Goal: Task Accomplishment & Management: Manage account settings

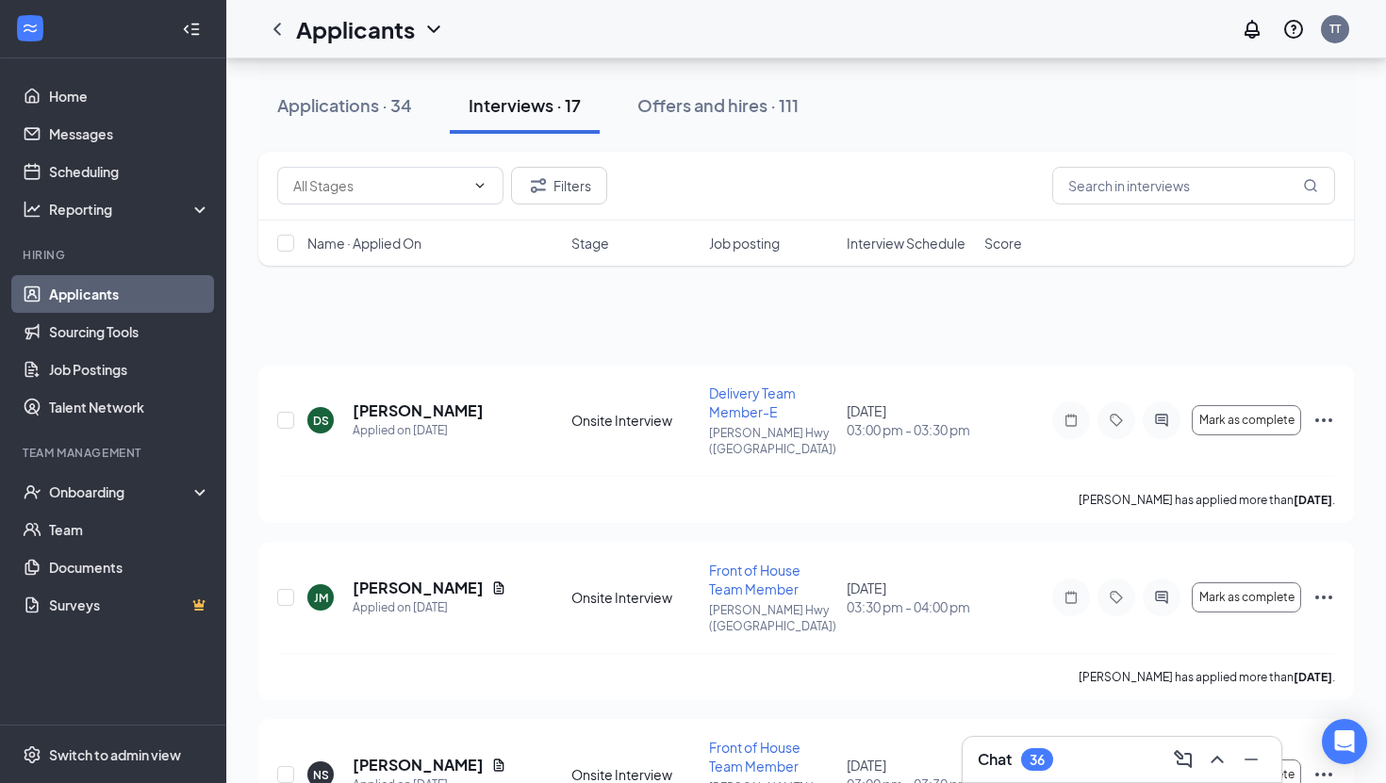
scroll to position [2330, 0]
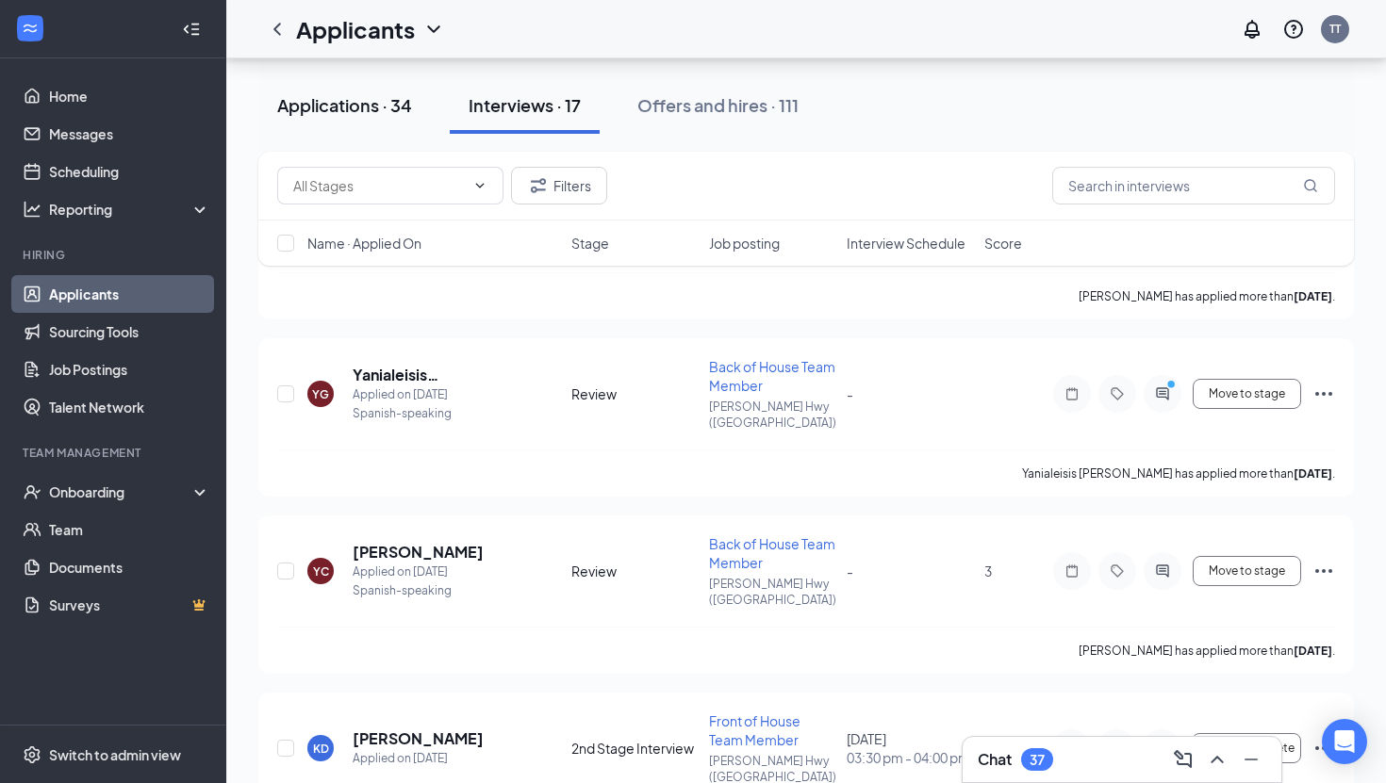
click at [315, 117] on button "Applications · 34" at bounding box center [344, 105] width 172 height 57
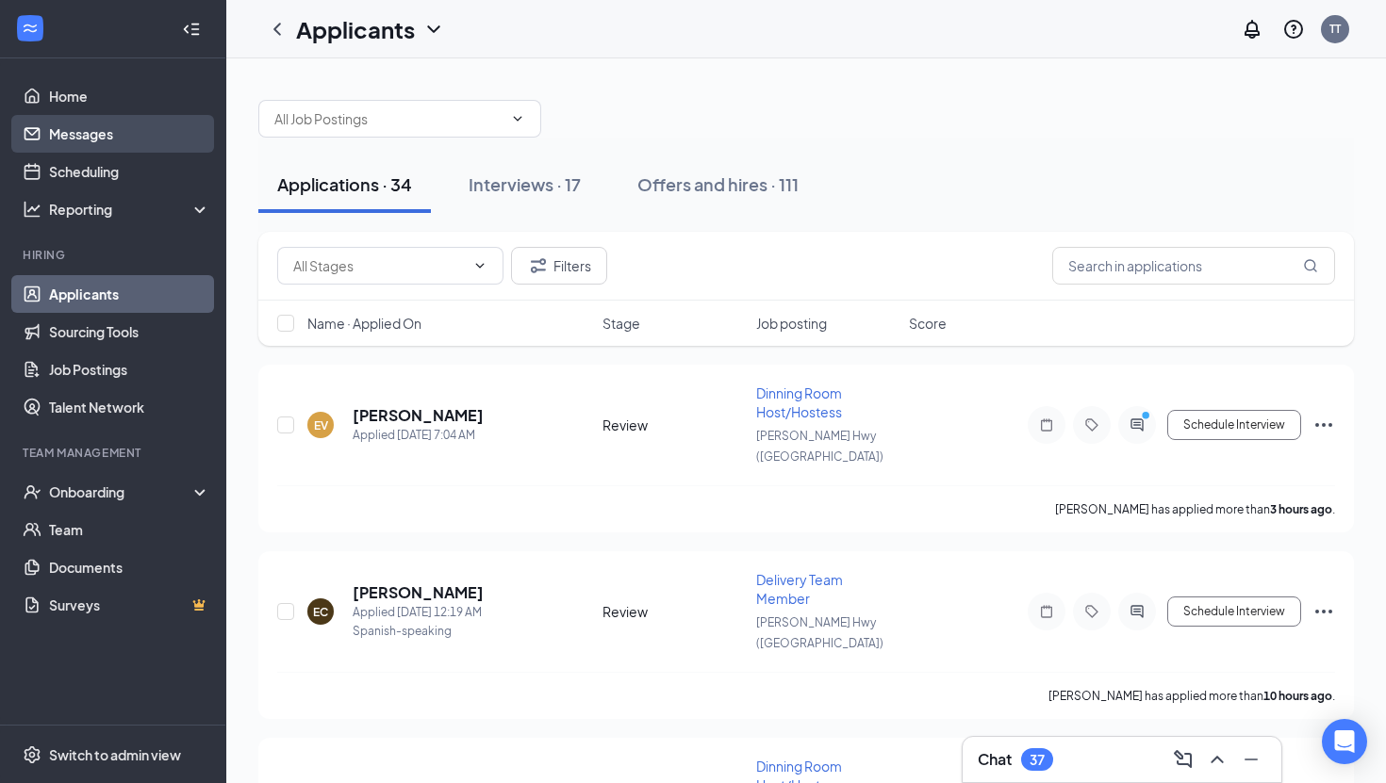
click at [66, 136] on link "Messages" at bounding box center [129, 134] width 161 height 38
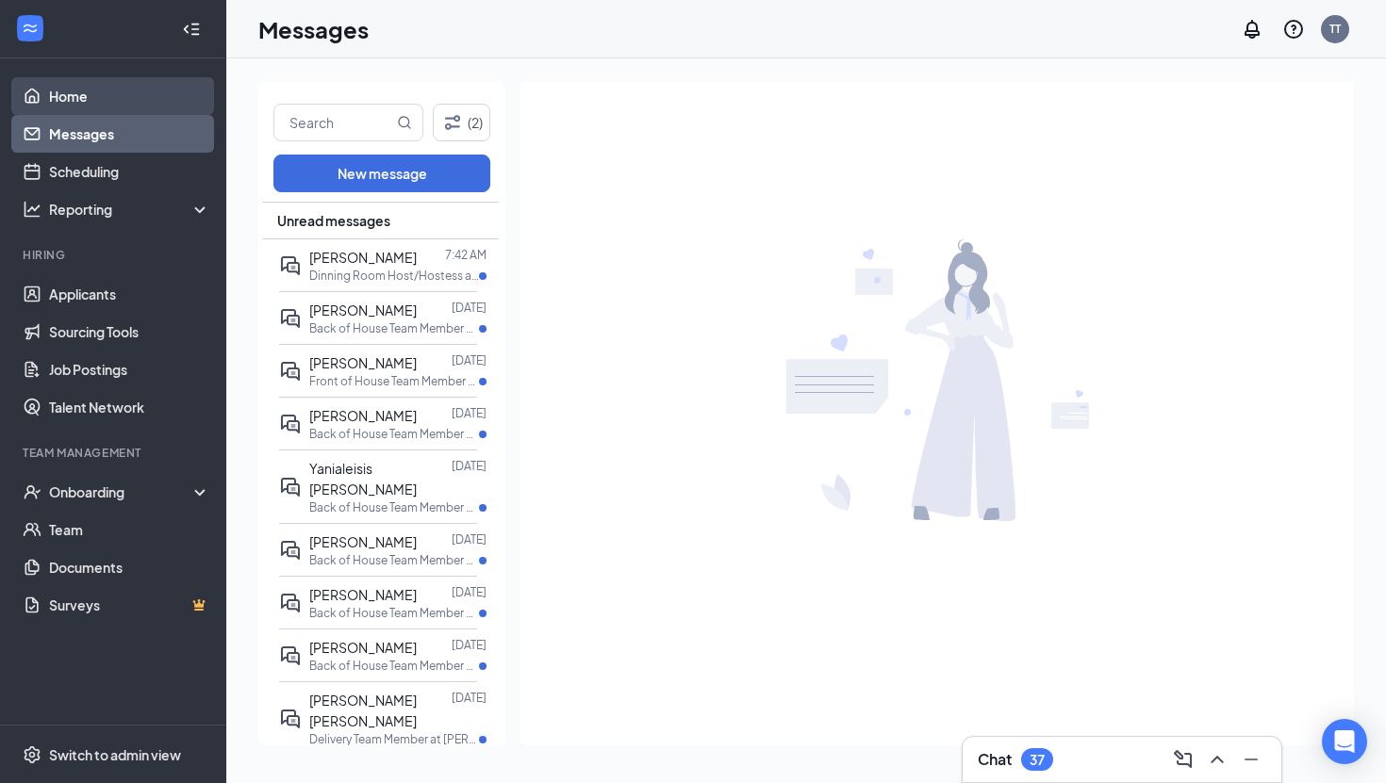
click at [49, 96] on link "Home" at bounding box center [129, 96] width 161 height 38
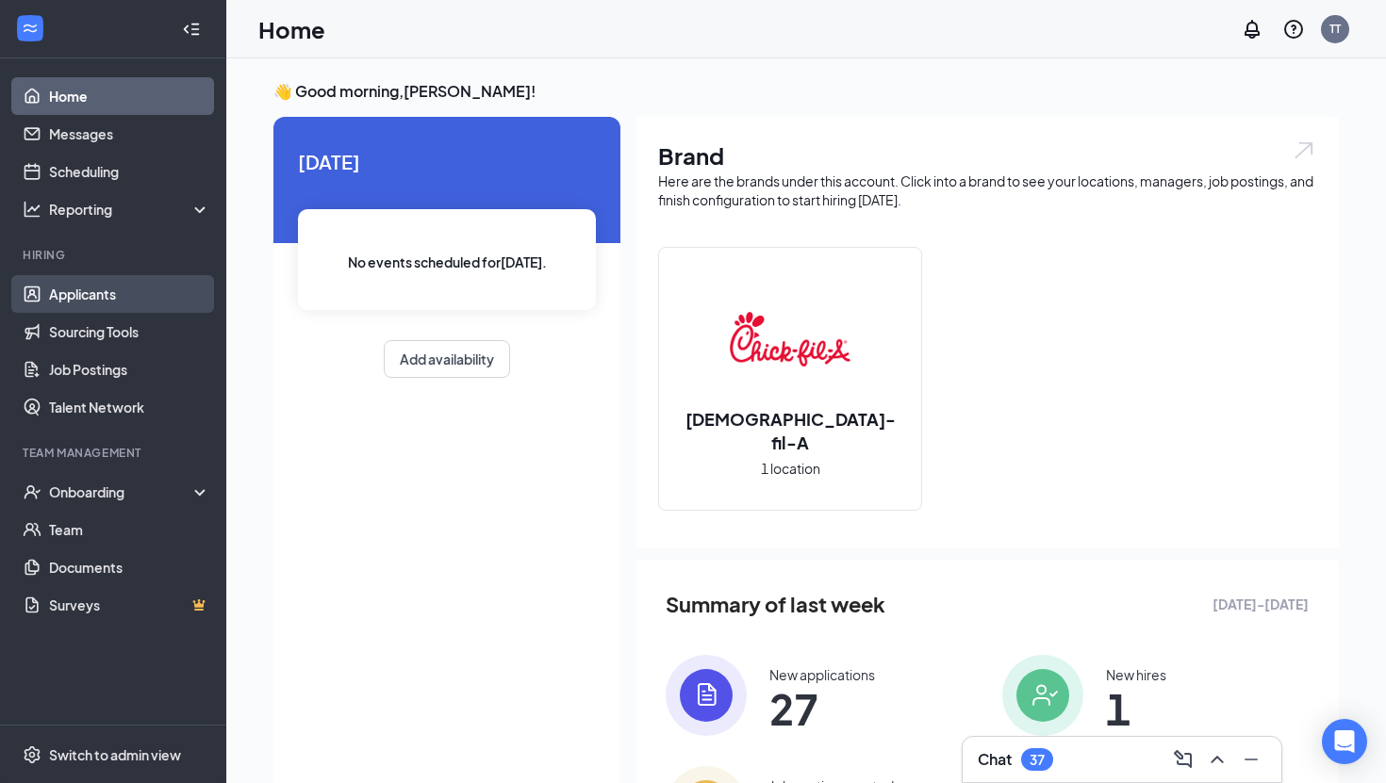
click at [104, 291] on link "Applicants" at bounding box center [129, 294] width 161 height 38
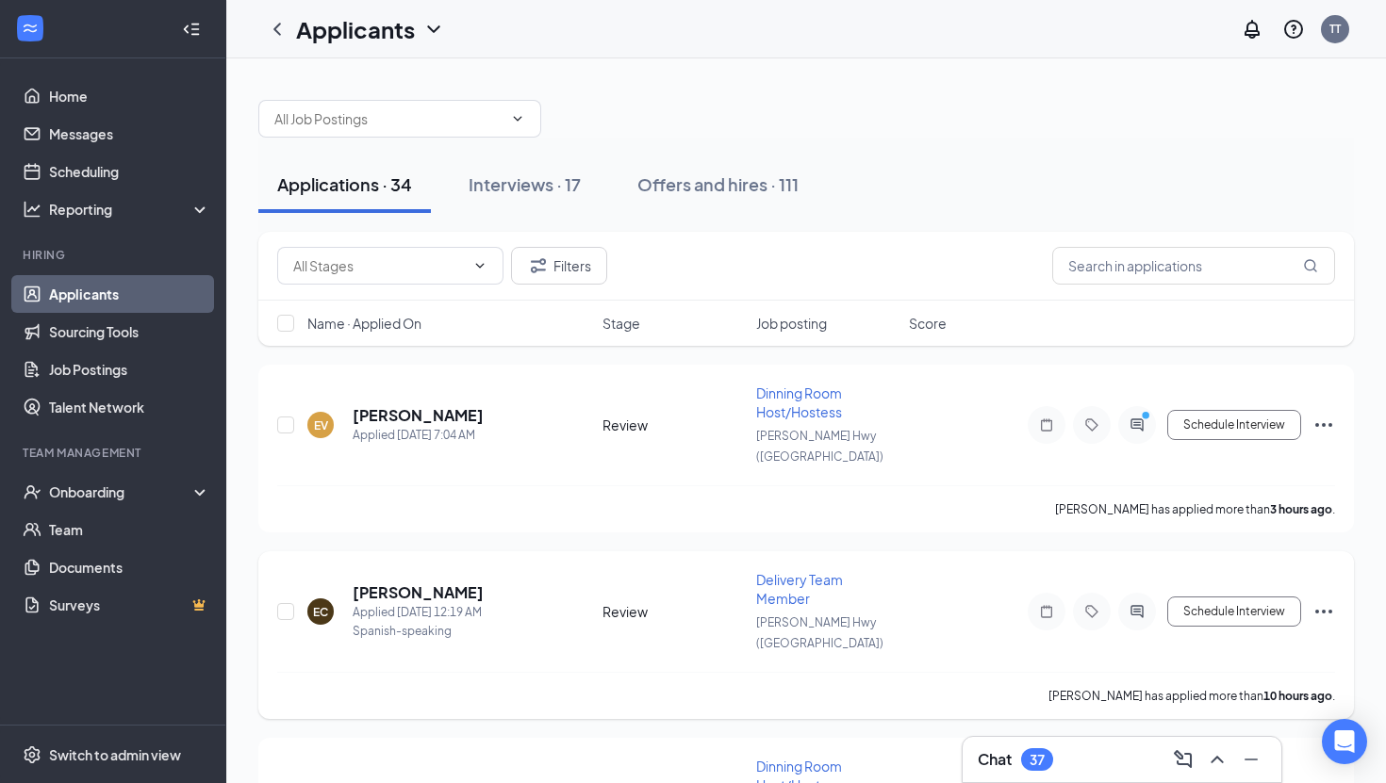
click at [798, 571] on span "Delivery Team Member" at bounding box center [799, 589] width 87 height 36
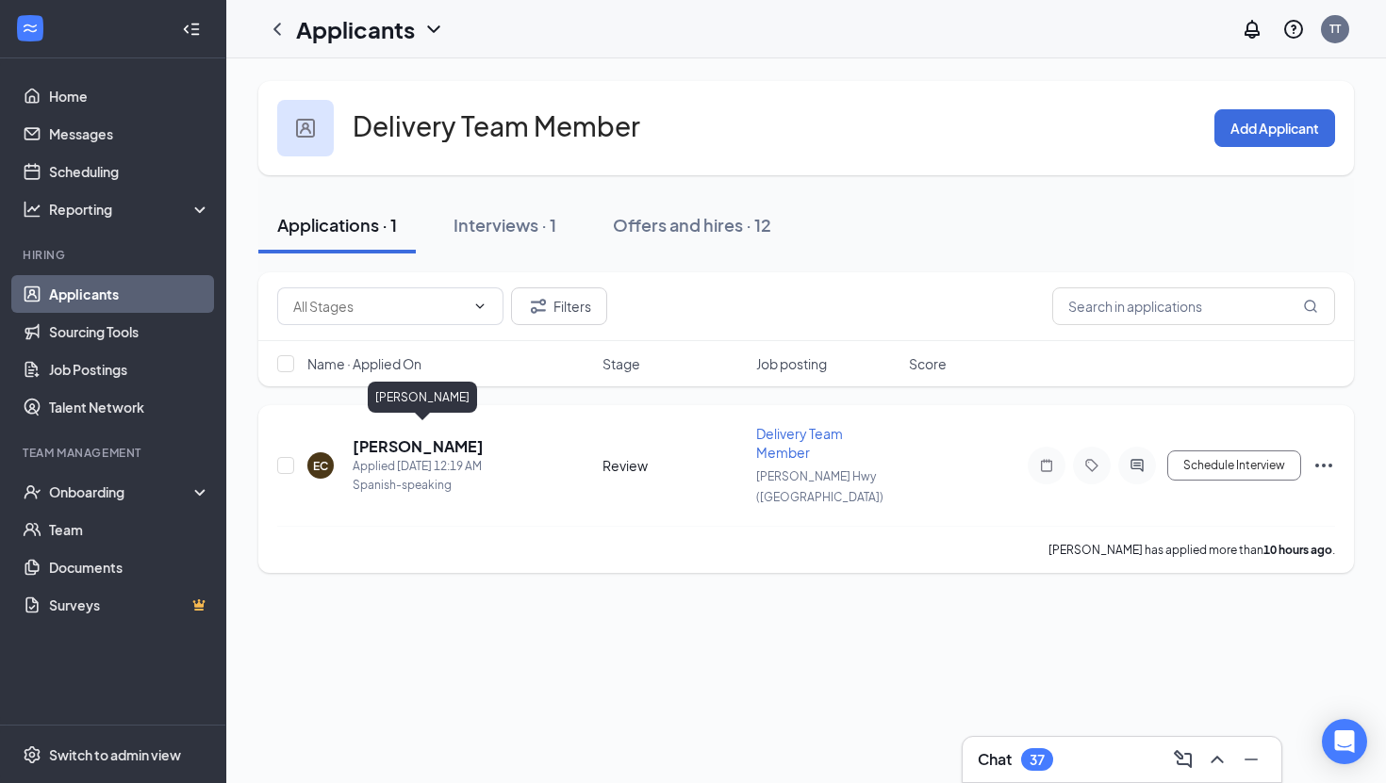
click at [484, 436] on h5 "[PERSON_NAME]" at bounding box center [418, 446] width 131 height 21
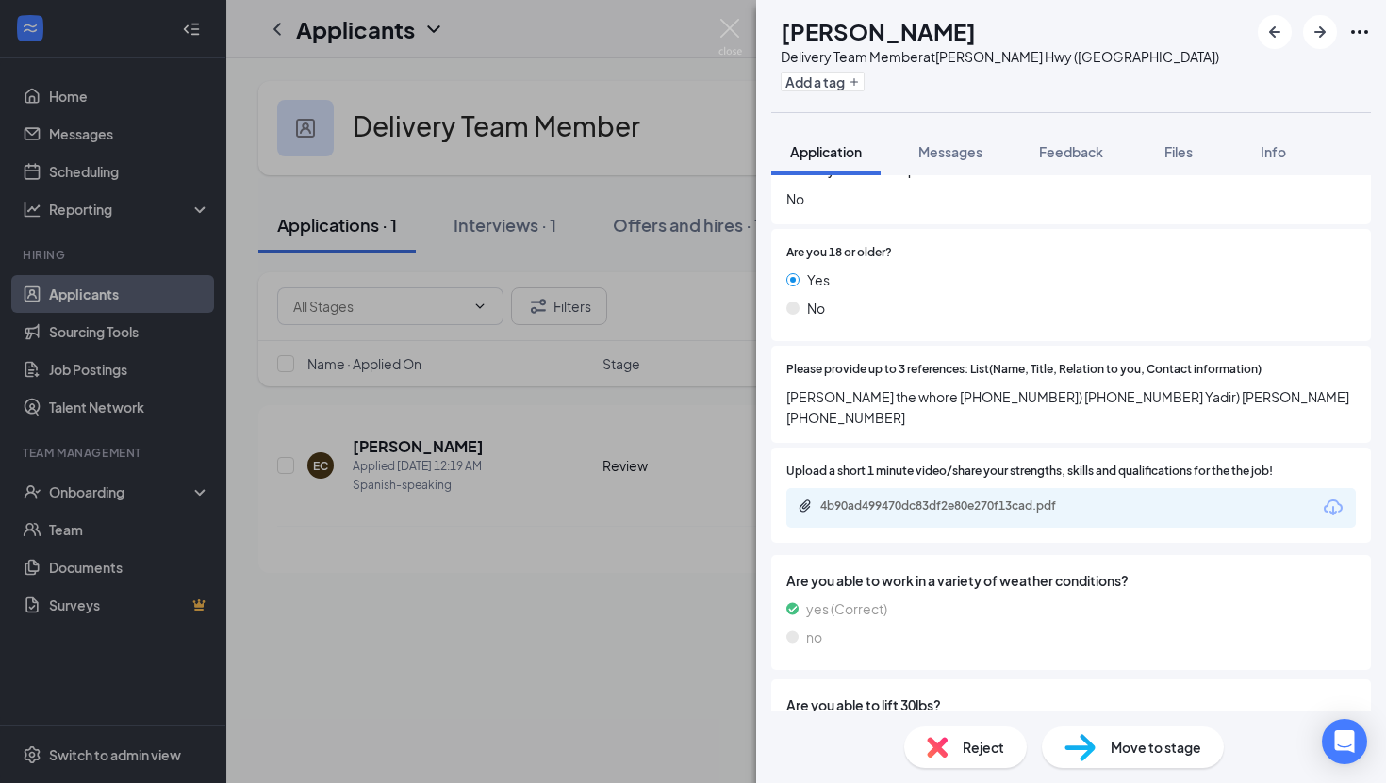
scroll to position [1031, 0]
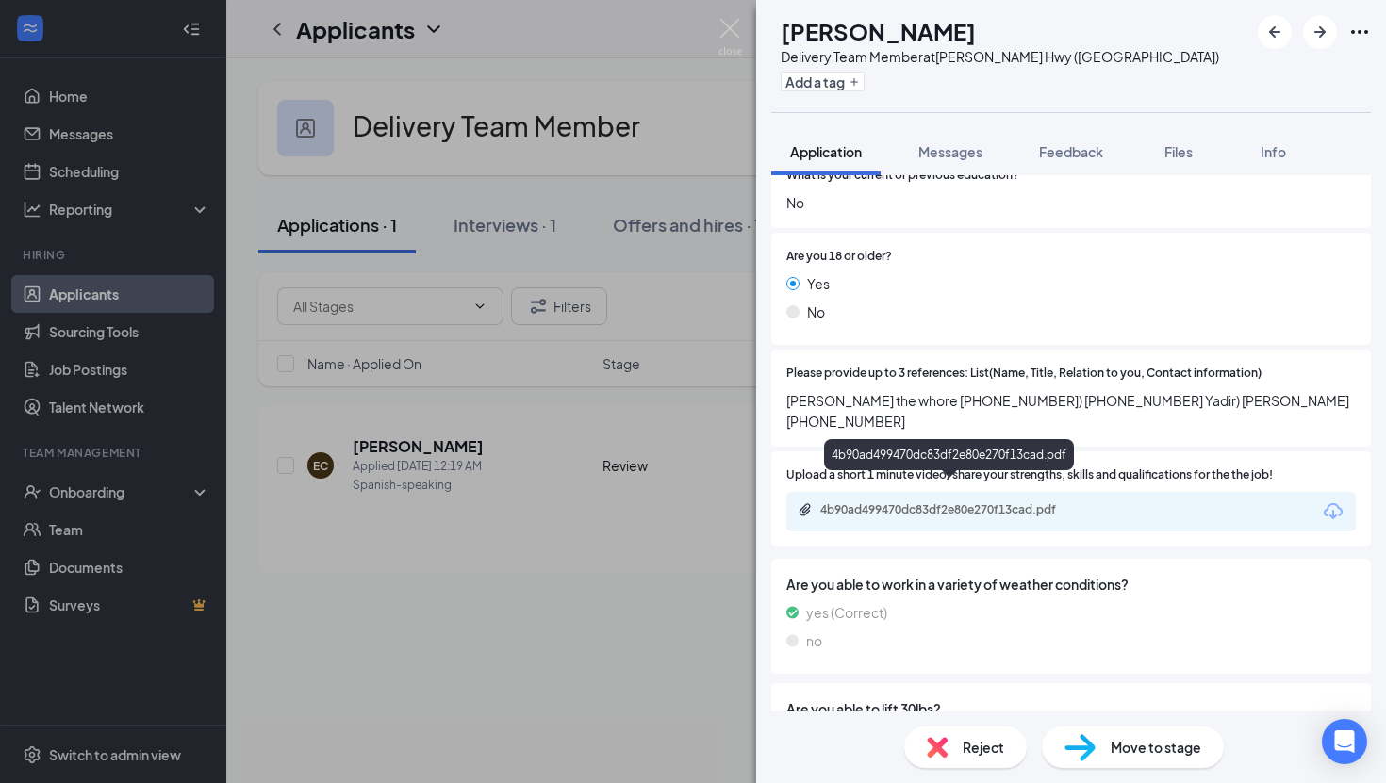
click at [873, 502] on div "4b90ad499470dc83df2e80e270f13cad.pdf" at bounding box center [949, 511] width 305 height 18
click at [1001, 747] on span "Reject" at bounding box center [982, 747] width 41 height 21
checkbox input "true"
